Goal: Obtain resource: Obtain resource

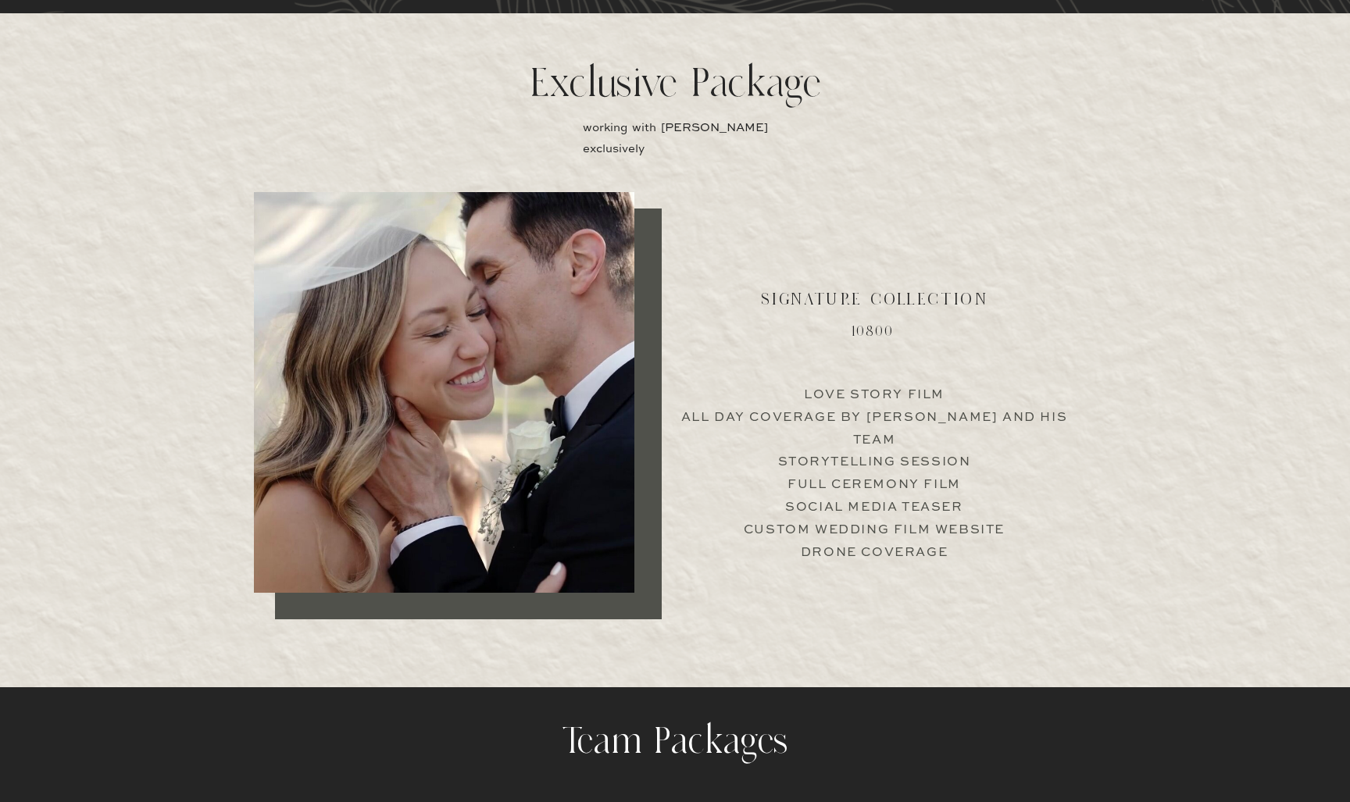
scroll to position [3036, 0]
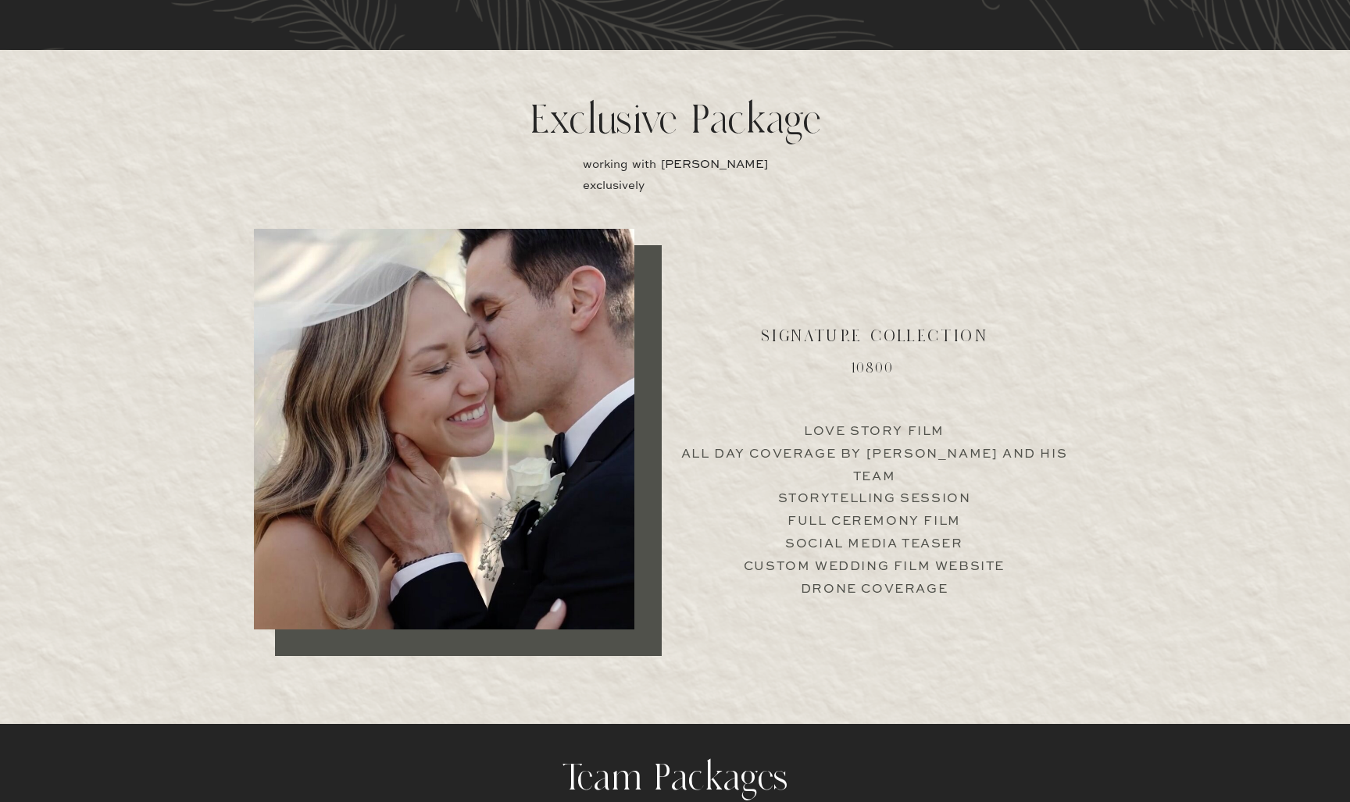
scroll to position [2919, 0]
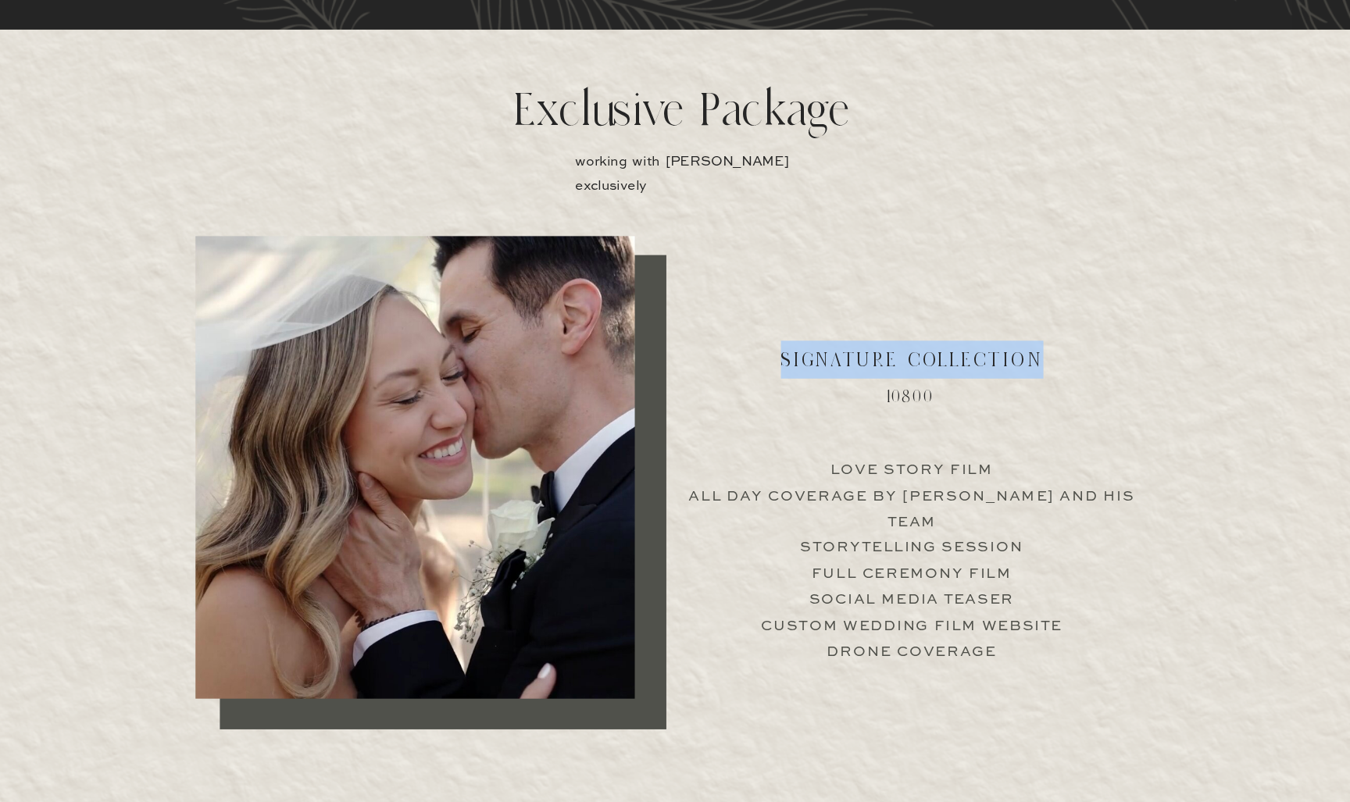
drag, startPoint x: 679, startPoint y: 315, endPoint x: 930, endPoint y: 320, distance: 250.8
click at [930, 402] on h2 "Signature collection" at bounding box center [874, 418] width 289 height 32
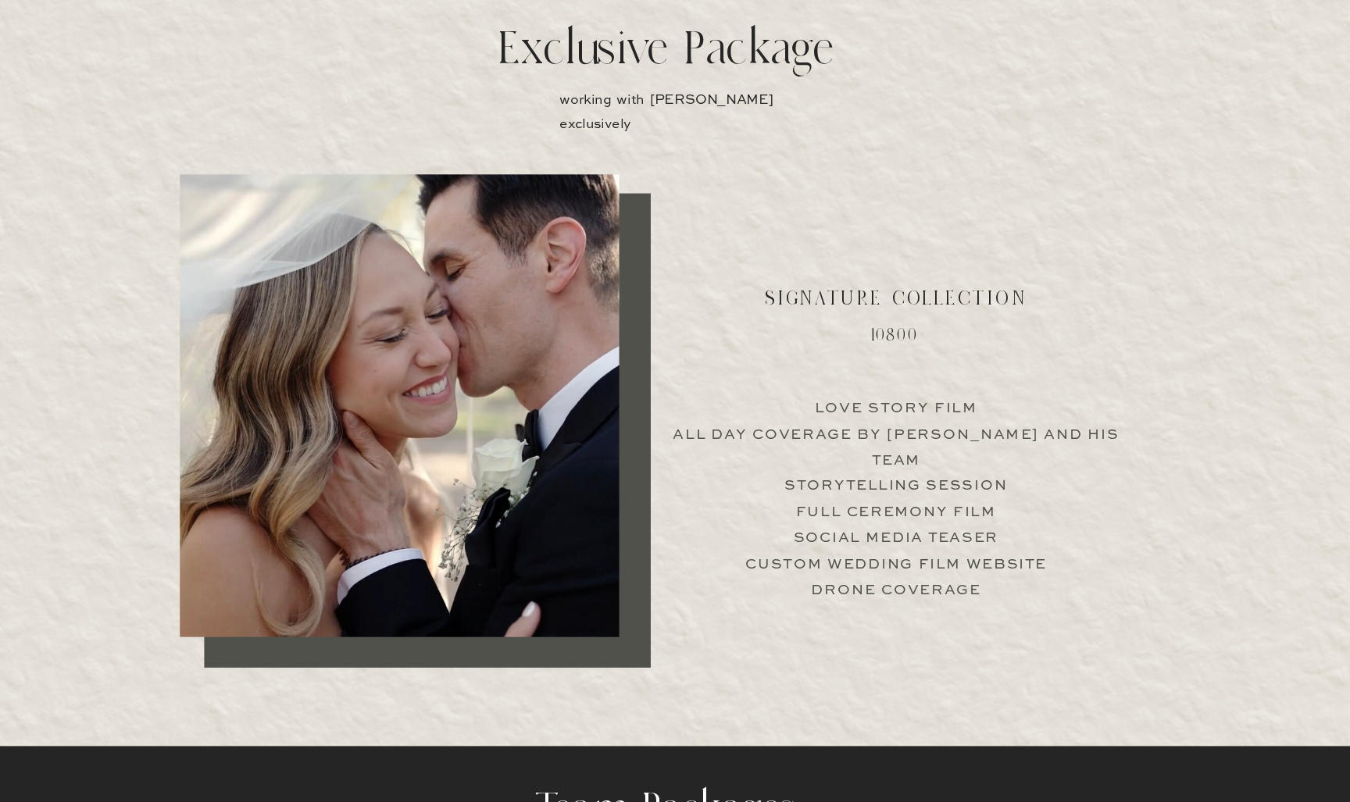
scroll to position [2979, 0]
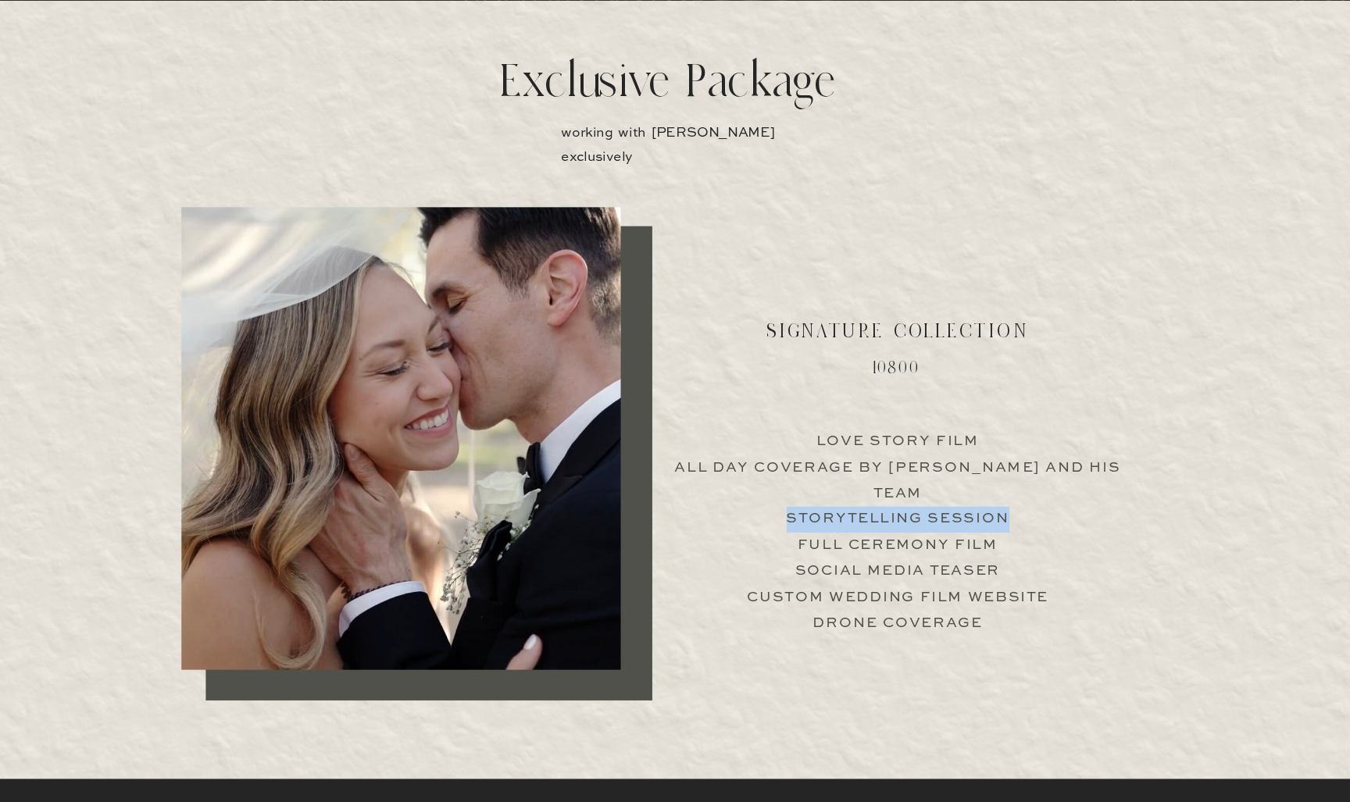
drag, startPoint x: 682, startPoint y: 422, endPoint x: 876, endPoint y: 421, distance: 194.5
click at [876, 444] on p "Love Story Film All Day Coverage by [PERSON_NAME] and his team Storytelling Ses…" at bounding box center [873, 519] width 387 height 150
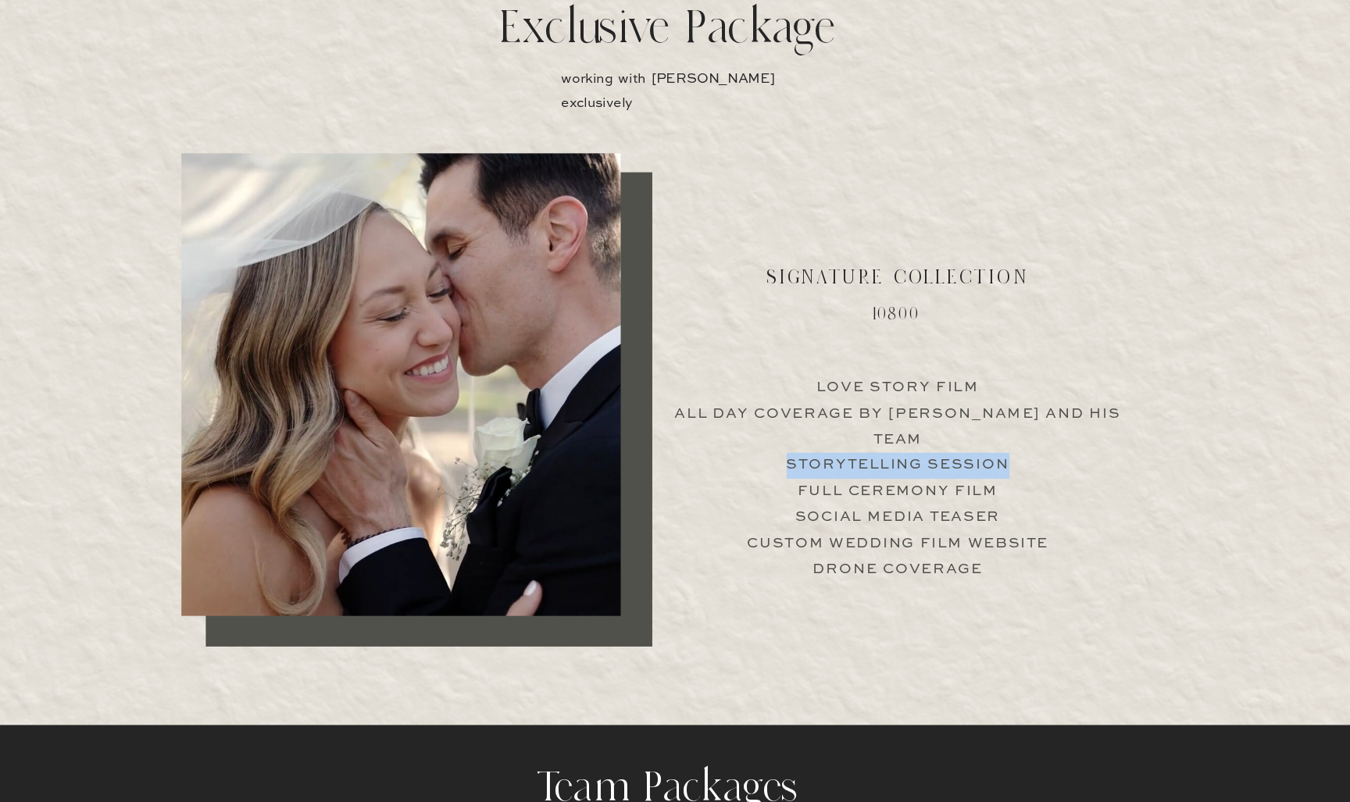
scroll to position [3004, 0]
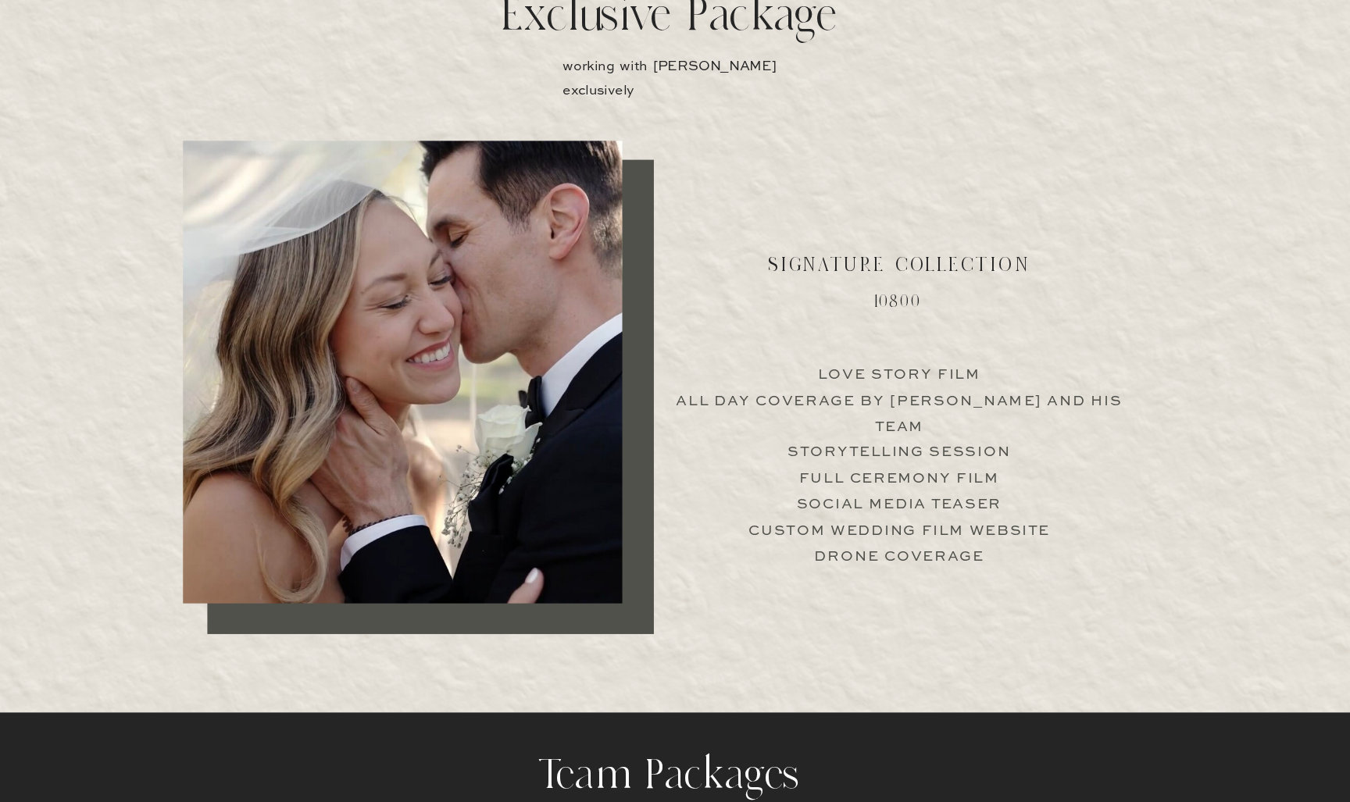
drag, startPoint x: 654, startPoint y: 437, endPoint x: 722, endPoint y: 400, distance: 77.2
click at [722, 419] on p "Love Story Film All Day Coverage by [PERSON_NAME] and his team Storytelling Ses…" at bounding box center [873, 494] width 387 height 150
click at [702, 419] on p "Love Story Film All Day Coverage by [PERSON_NAME] and his team Storytelling Ses…" at bounding box center [873, 494] width 387 height 150
drag, startPoint x: 689, startPoint y: 439, endPoint x: 888, endPoint y: 442, distance: 199.2
click at [888, 442] on p "Love Story Film All Day Coverage by [PERSON_NAME] and his team Storytelling Ses…" at bounding box center [873, 494] width 387 height 150
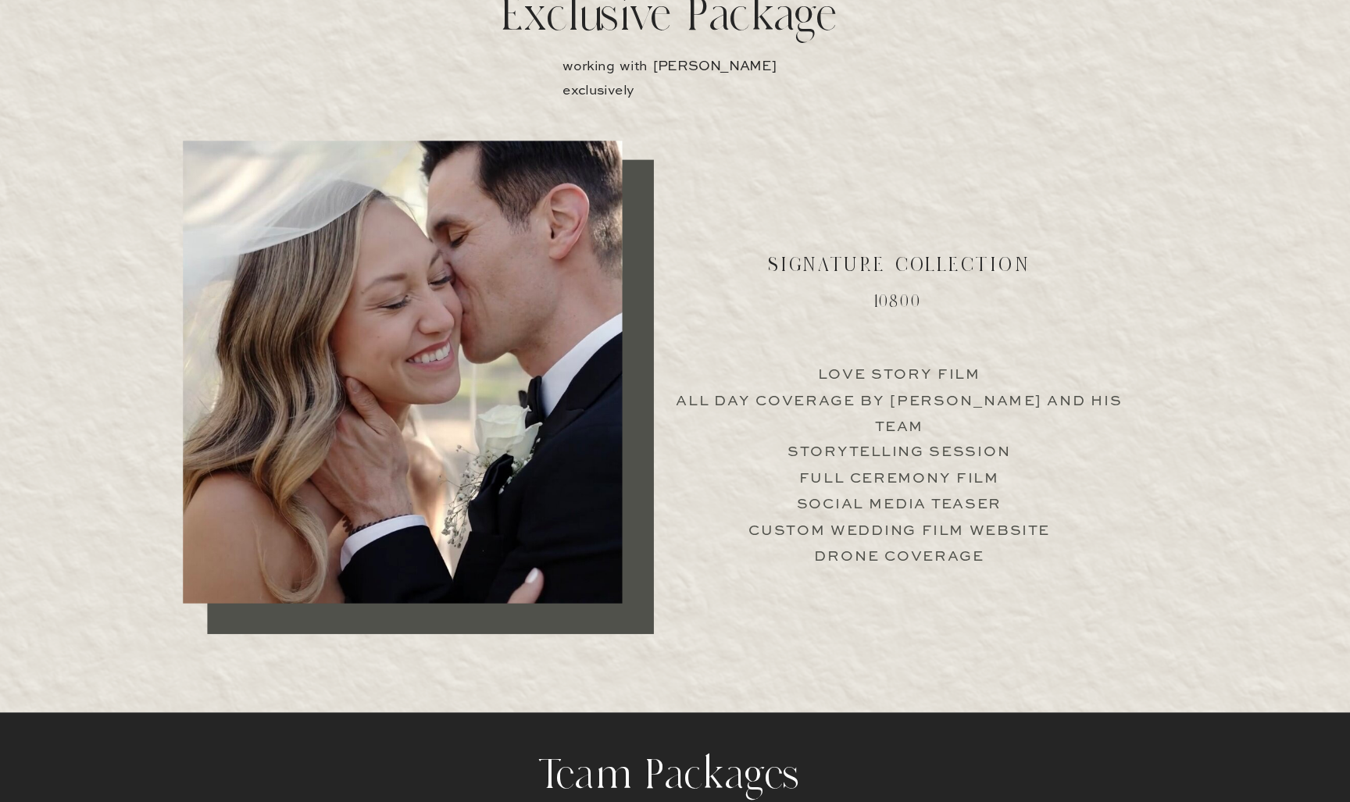
click at [924, 440] on p "Love Story Film All Day Coverage by [PERSON_NAME] and his team Storytelling Ses…" at bounding box center [873, 494] width 387 height 150
click at [702, 455] on p "Love Story Film All Day Coverage by [PERSON_NAME] and his team Storytelling Ses…" at bounding box center [873, 494] width 387 height 150
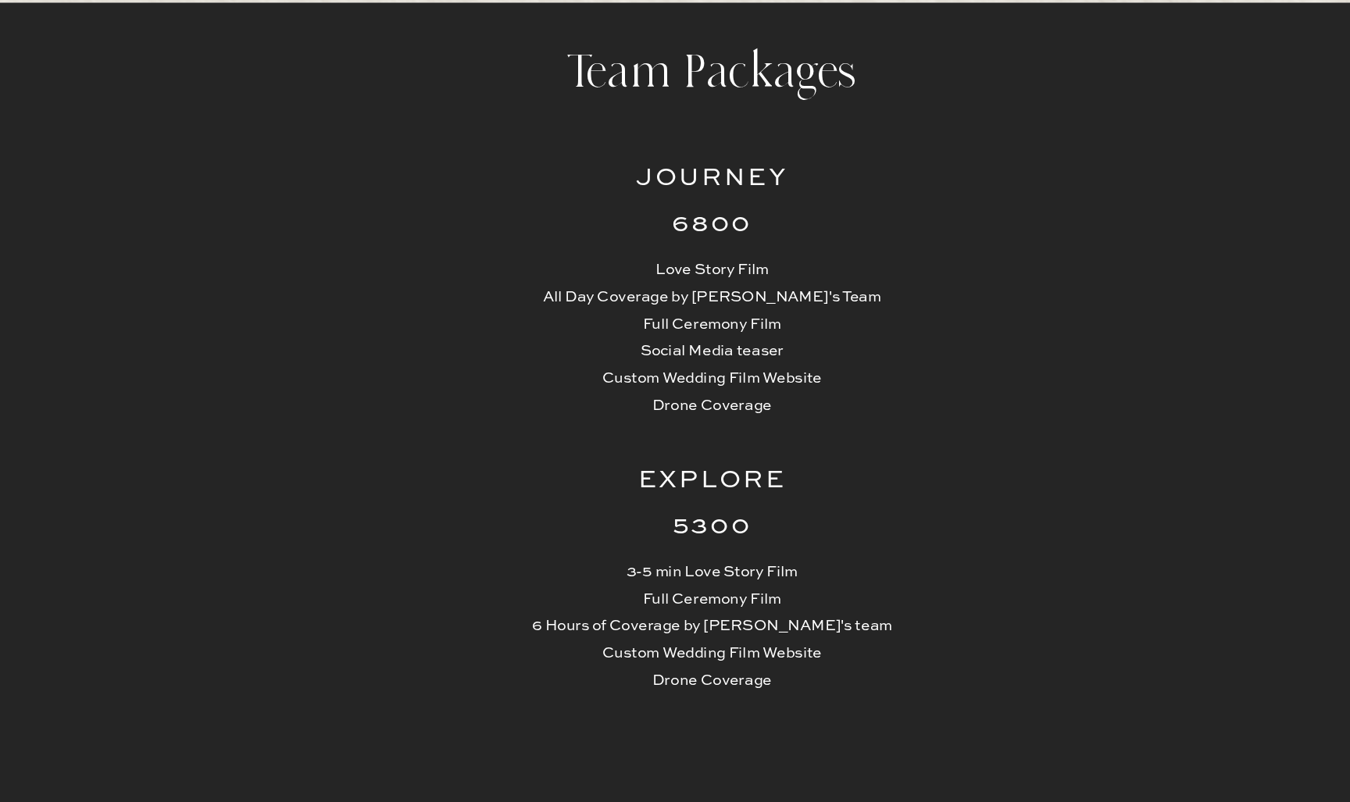
scroll to position [3632, 0]
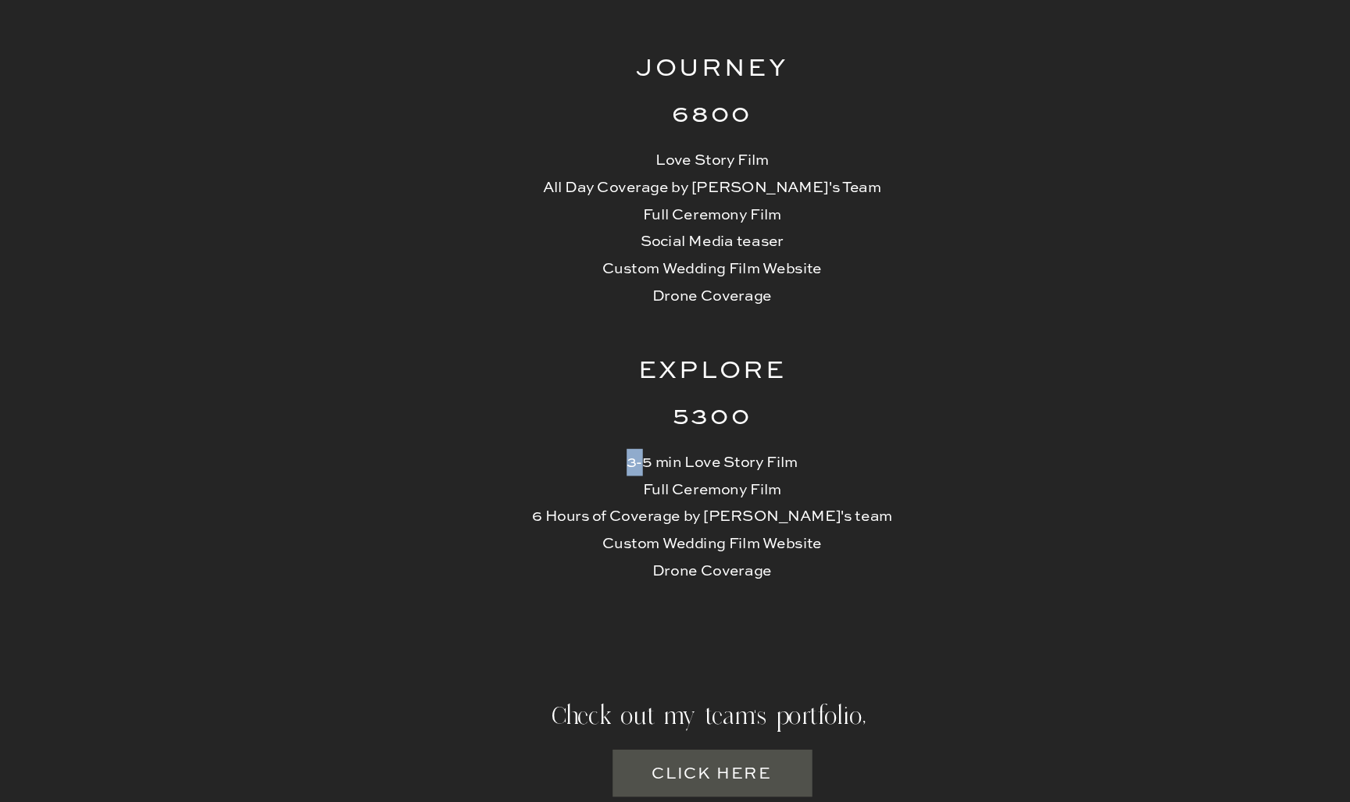
drag, startPoint x: 487, startPoint y: 362, endPoint x: 498, endPoint y: 362, distance: 11.0
click at [527, 527] on p "3-5 min Love Story Film Full Ceremony Film 6 Hours of Coverage by [PERSON_NAME]…" at bounding box center [674, 601] width 295 height 149
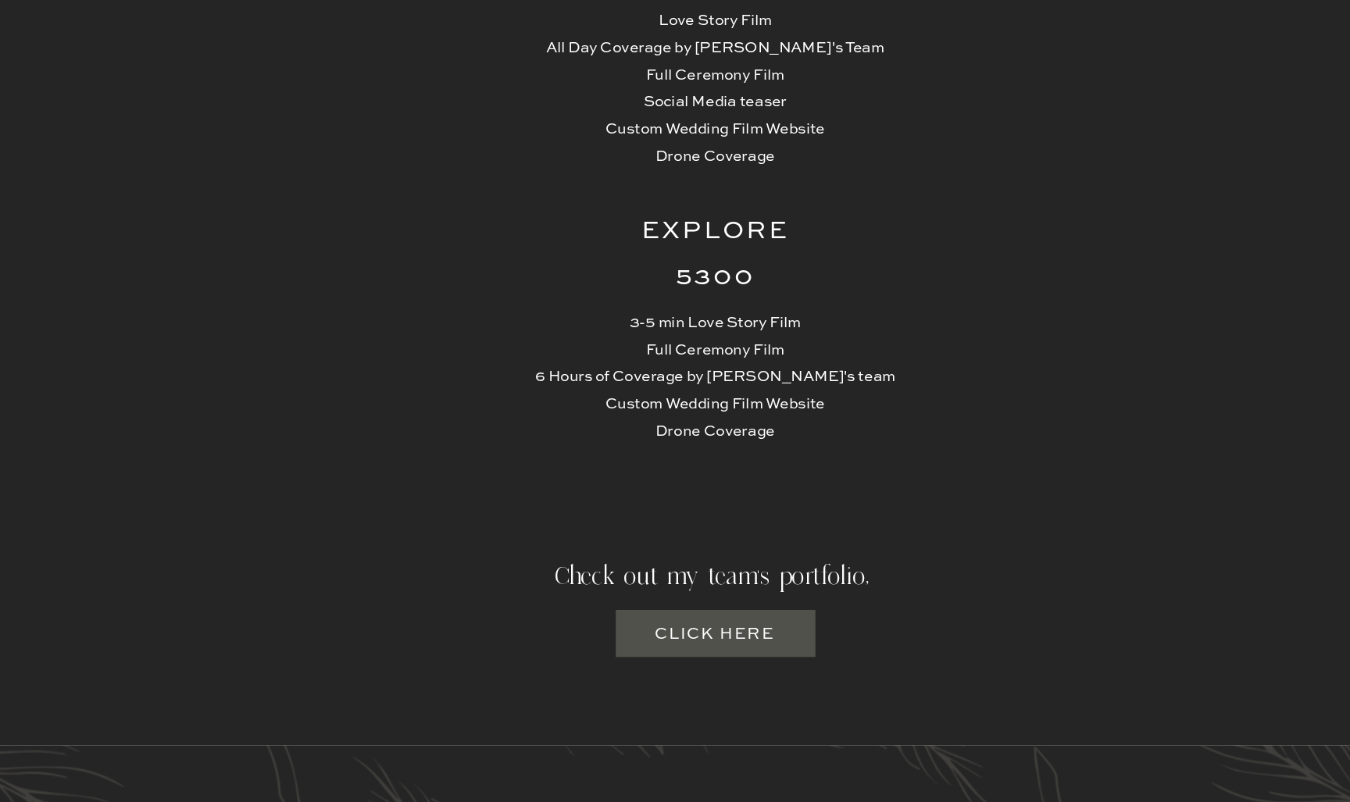
click at [628, 658] on h3 "Click here" at bounding box center [675, 668] width 95 height 20
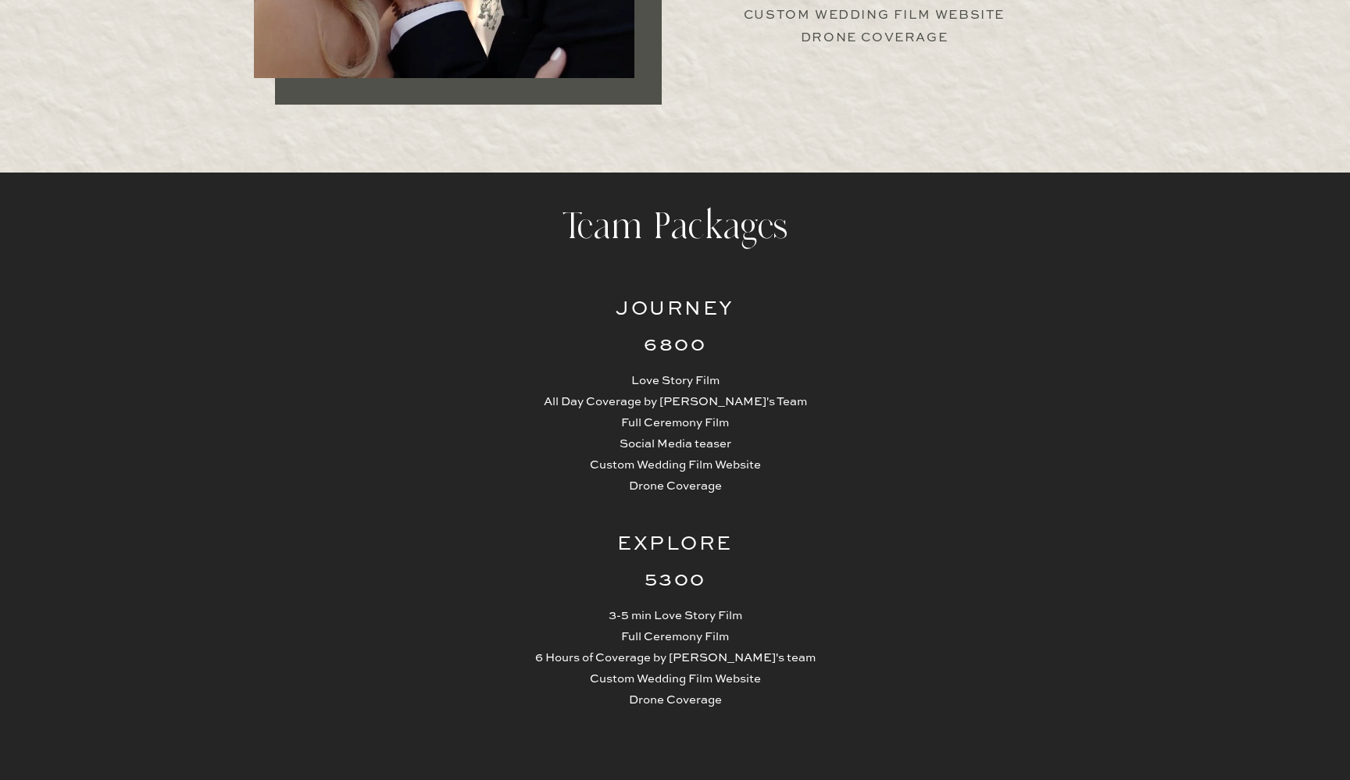
scroll to position [3574, 0]
